Goal: Find specific page/section: Find specific page/section

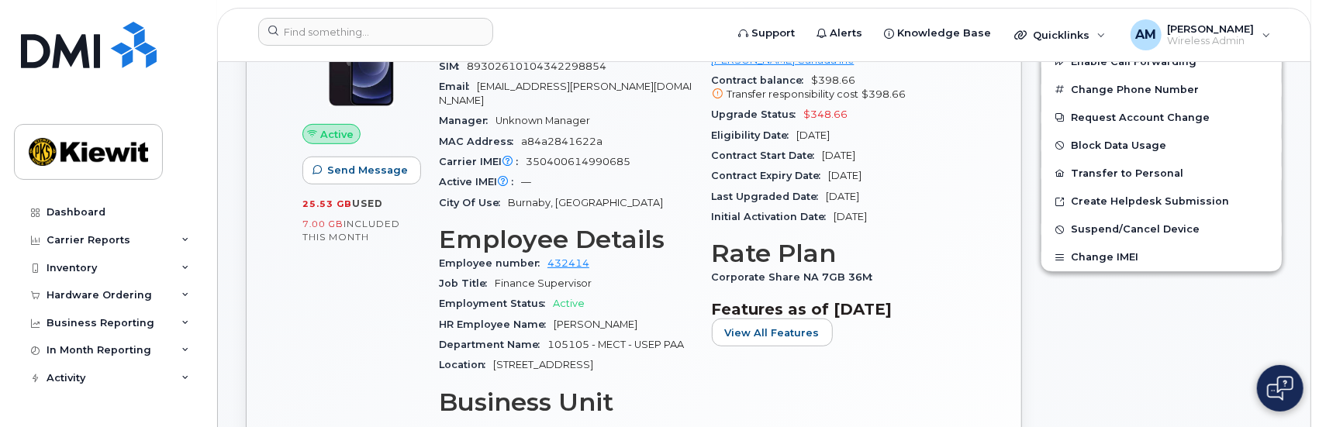
scroll to position [388, 0]
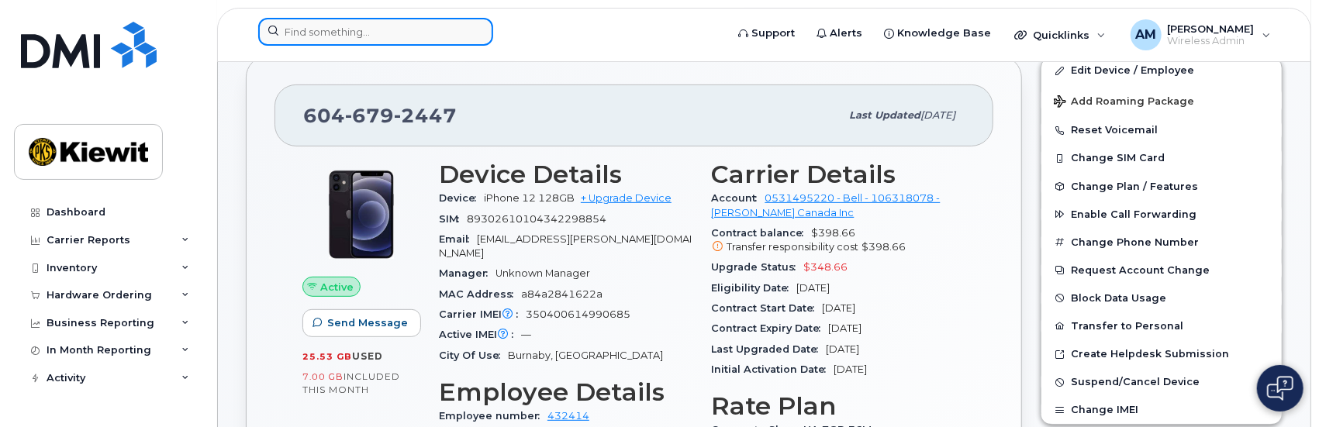
click at [411, 31] on input at bounding box center [375, 32] width 235 height 28
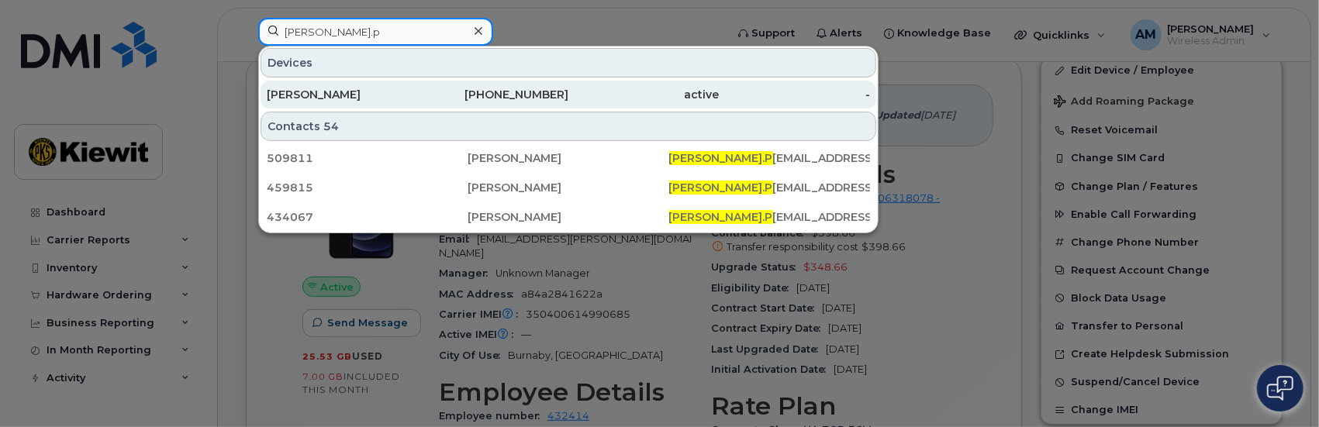
type input "Jonathan.p"
click at [338, 94] on div "[PERSON_NAME]" at bounding box center [342, 95] width 151 height 16
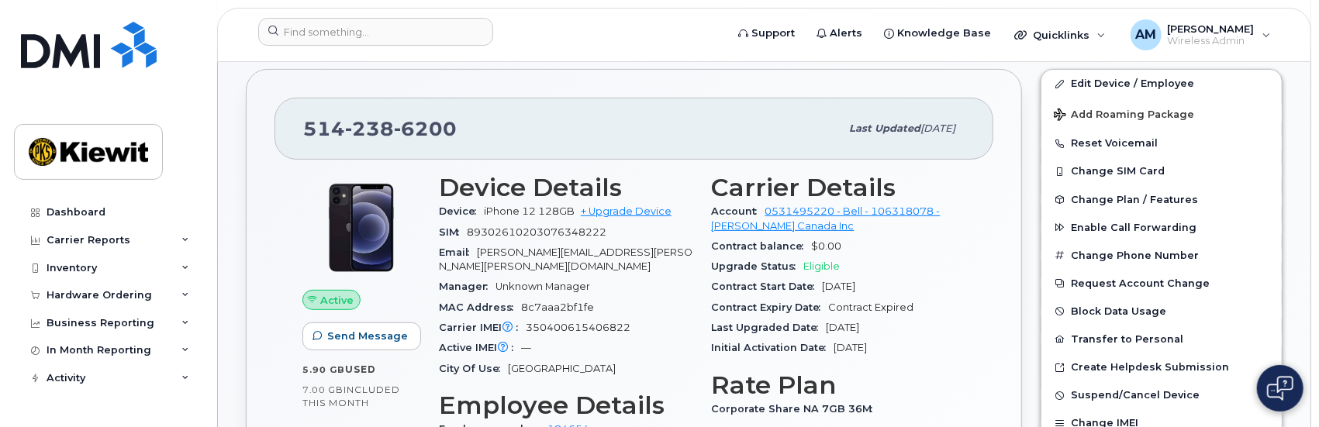
scroll to position [388, 0]
